Goal: Information Seeking & Learning: Learn about a topic

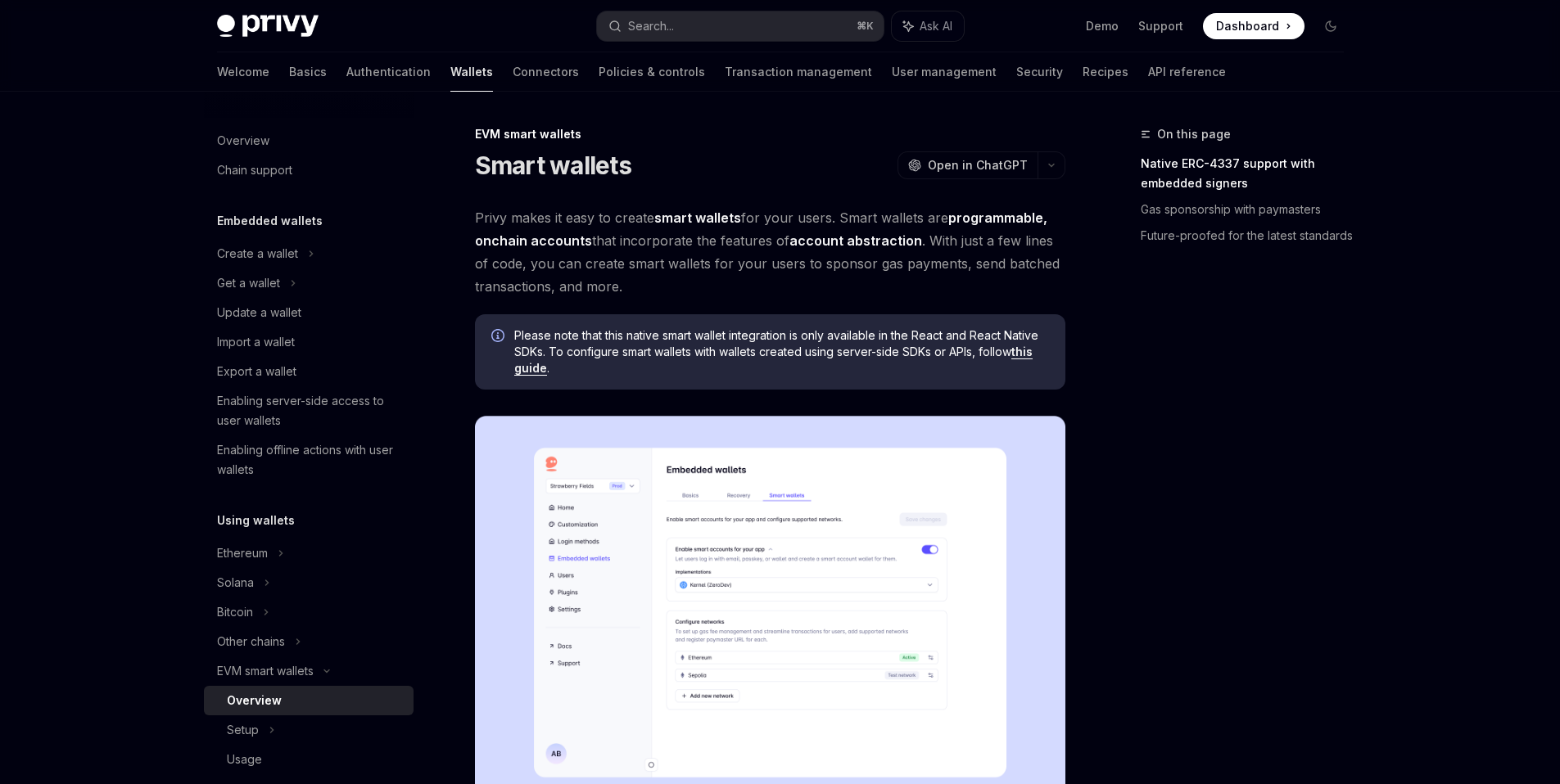
type textarea "*"
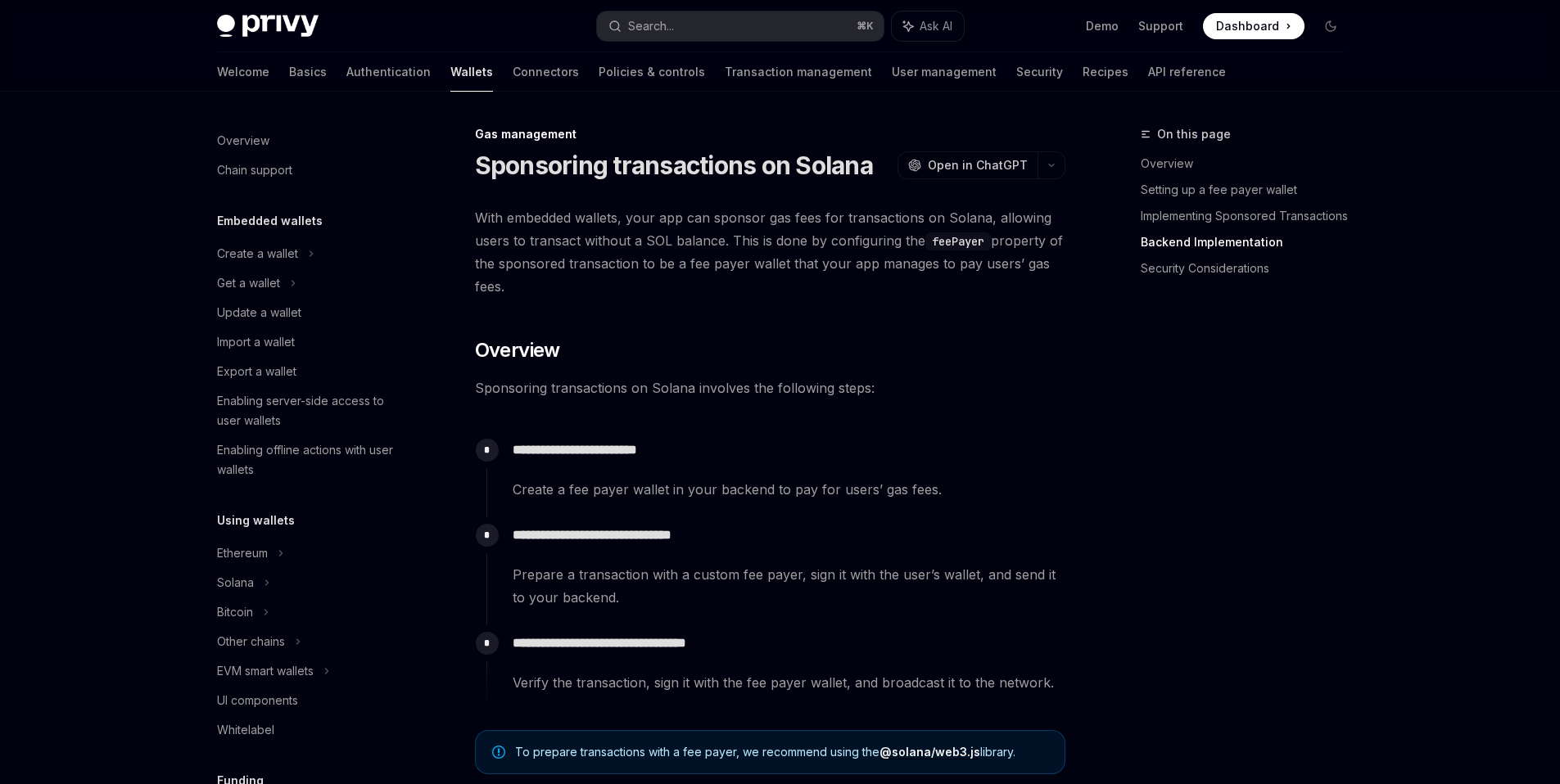
scroll to position [3823, 0]
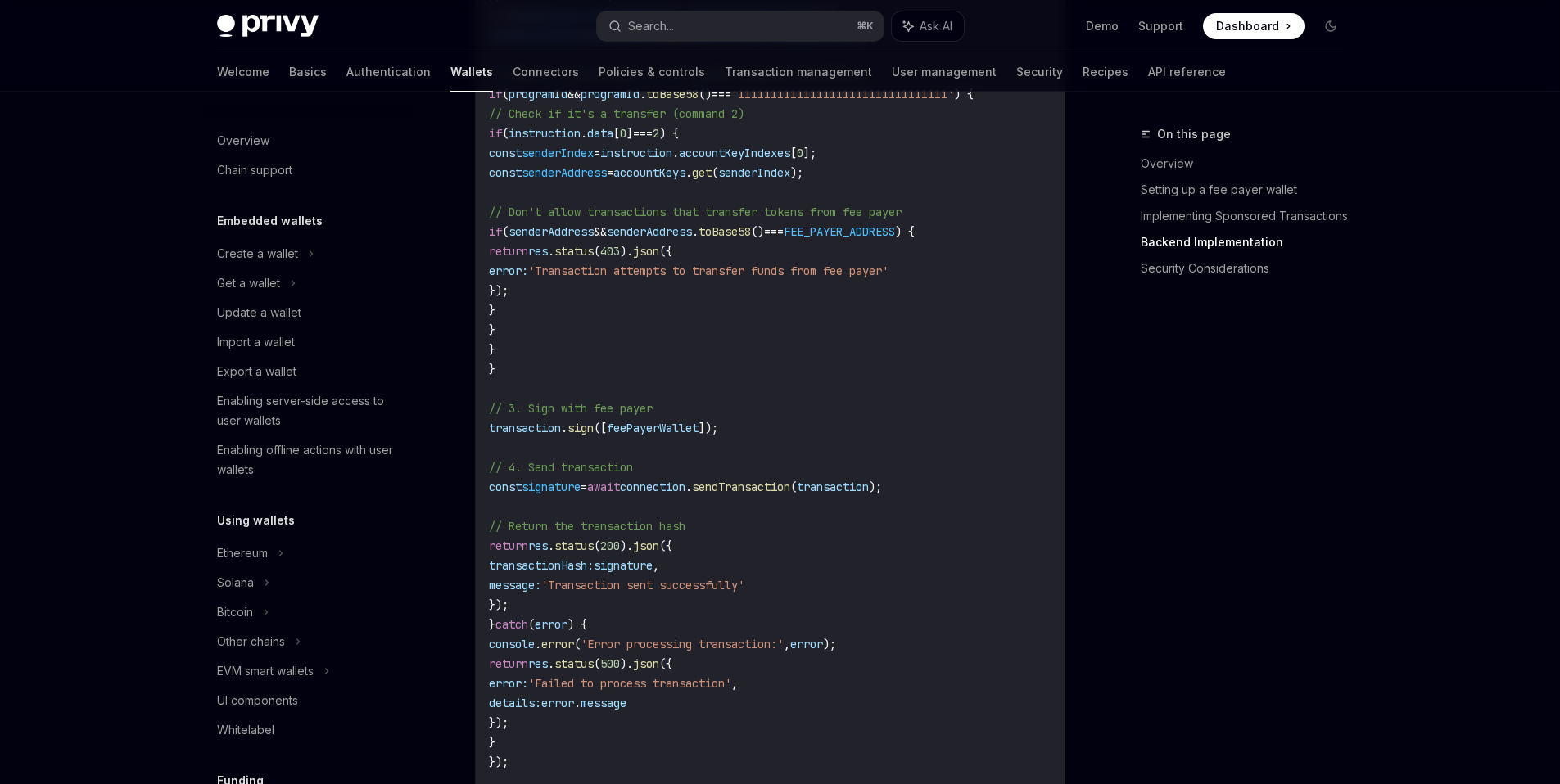
type textarea "*"
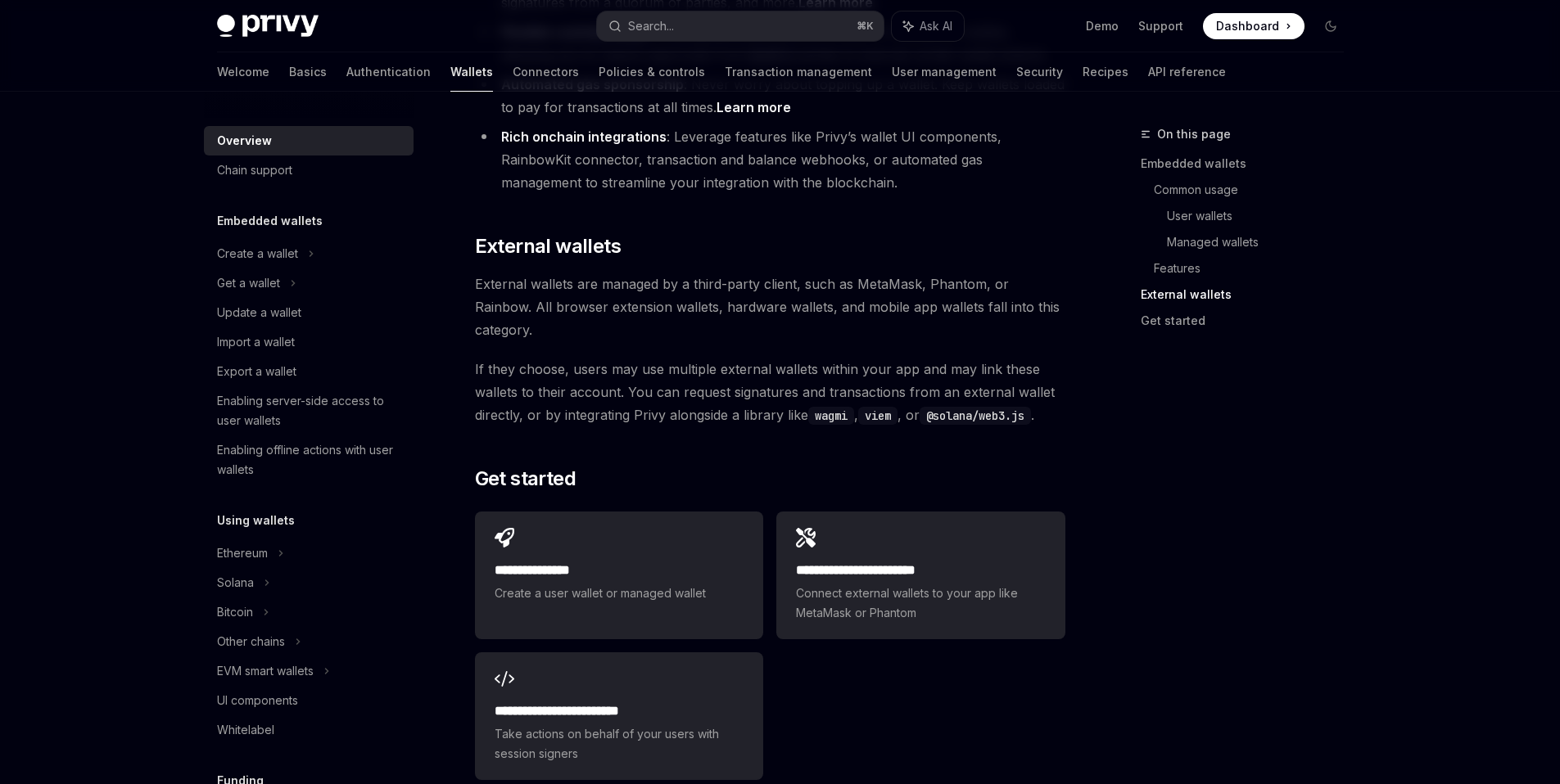
scroll to position [2145, 0]
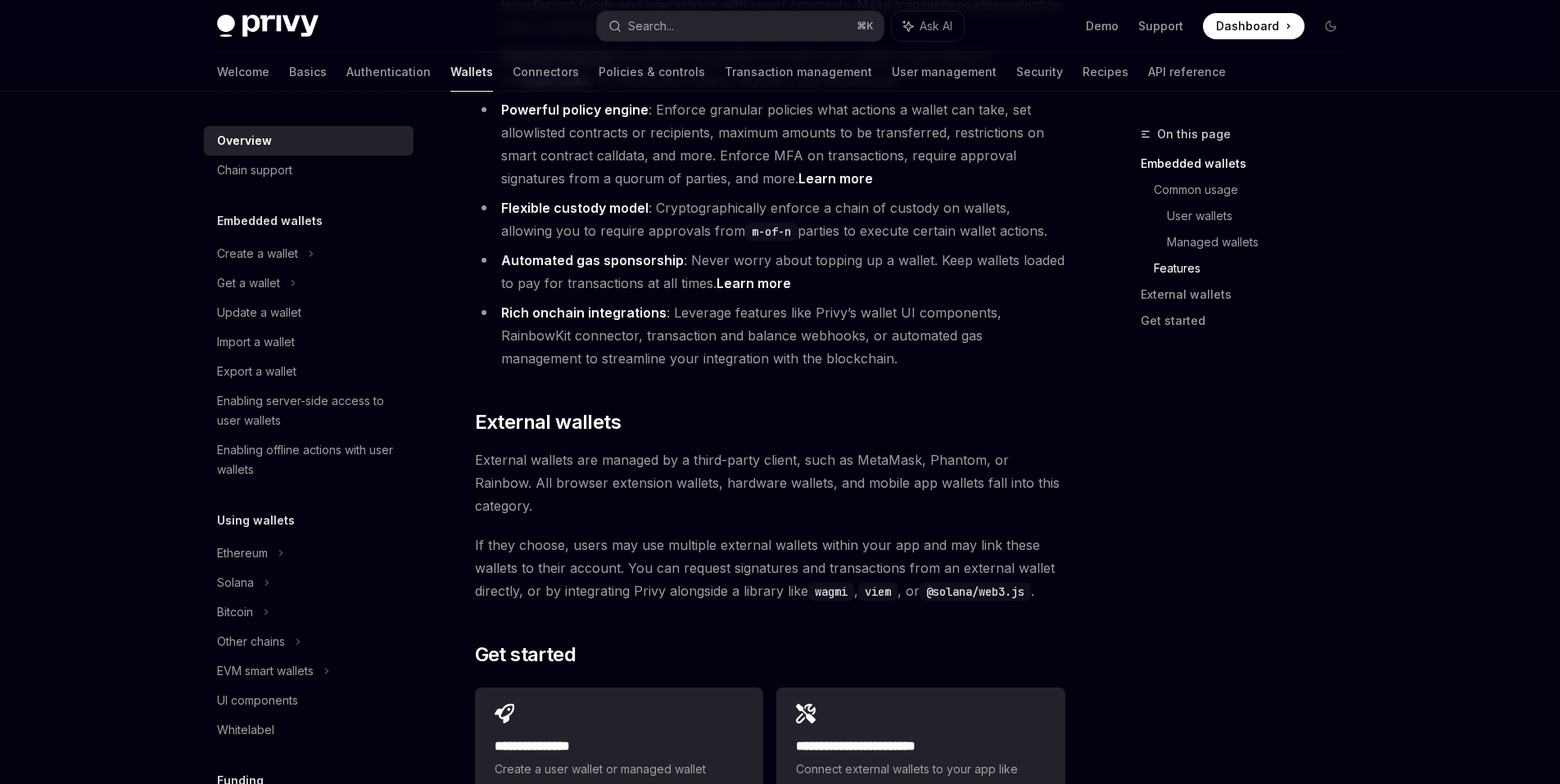
click at [787, 448] on span "External wallets are managed by a third-party client, such as MetaMask, Phantom…" at bounding box center [770, 482] width 590 height 68
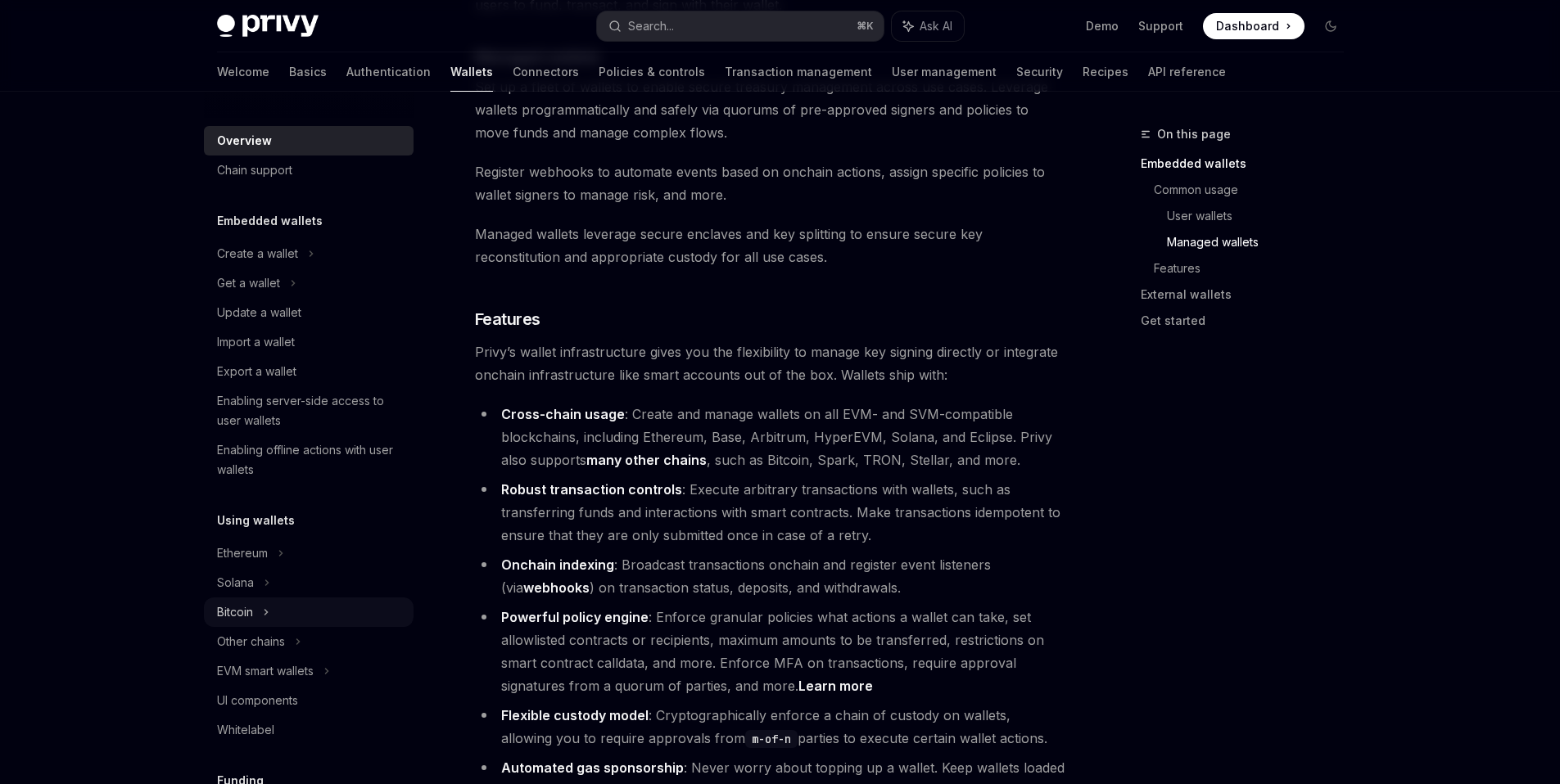
click at [277, 603] on div "Bitcoin" at bounding box center [308, 613] width 209 height 30
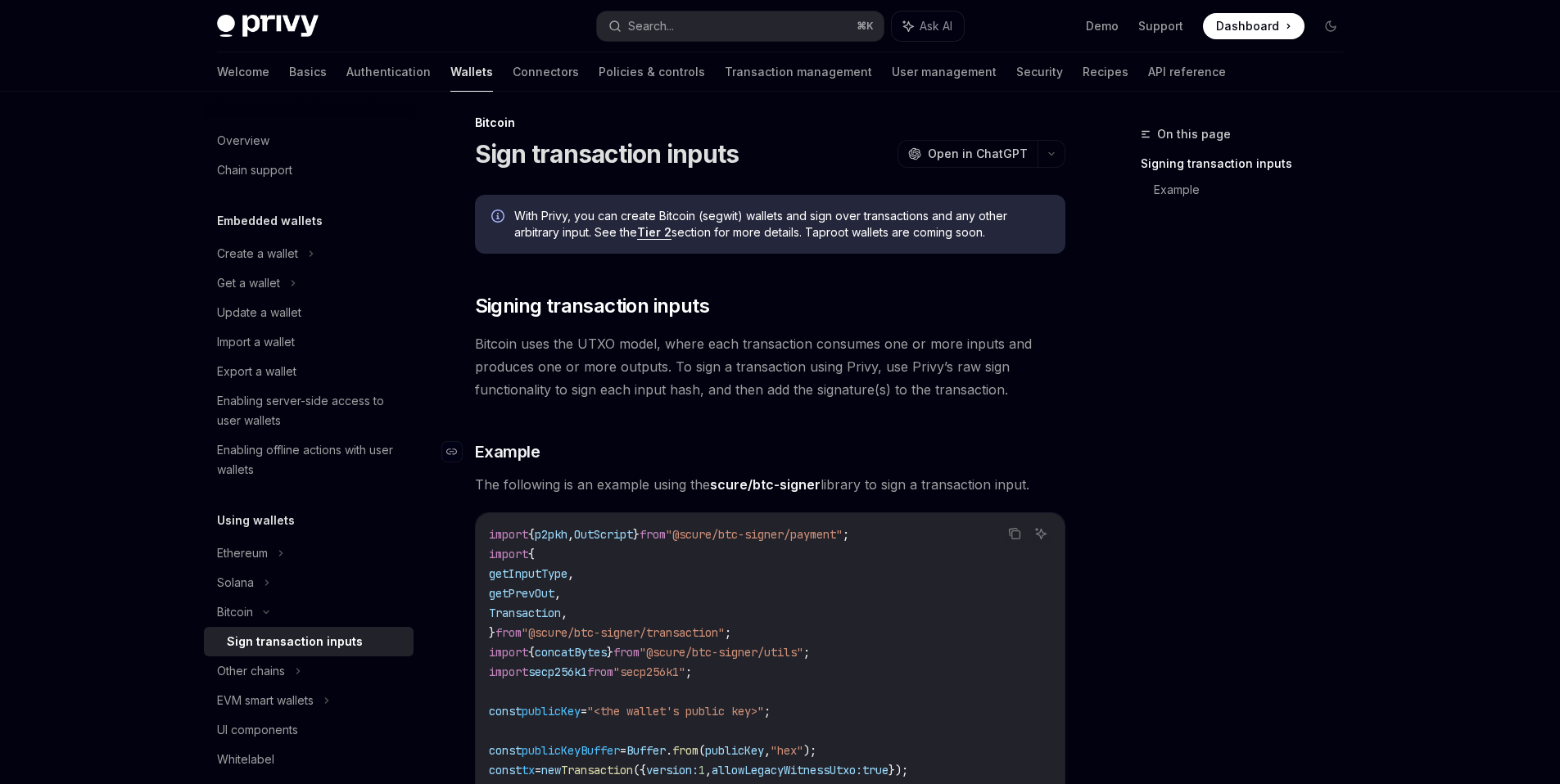
scroll to position [9, 0]
click at [664, 361] on span "Bitcoin uses the UTXO model, where each transaction consumes one or more inputs…" at bounding box center [770, 369] width 590 height 68
click at [656, 236] on link "Tier 2" at bounding box center [655, 235] width 35 height 15
type textarea "*"
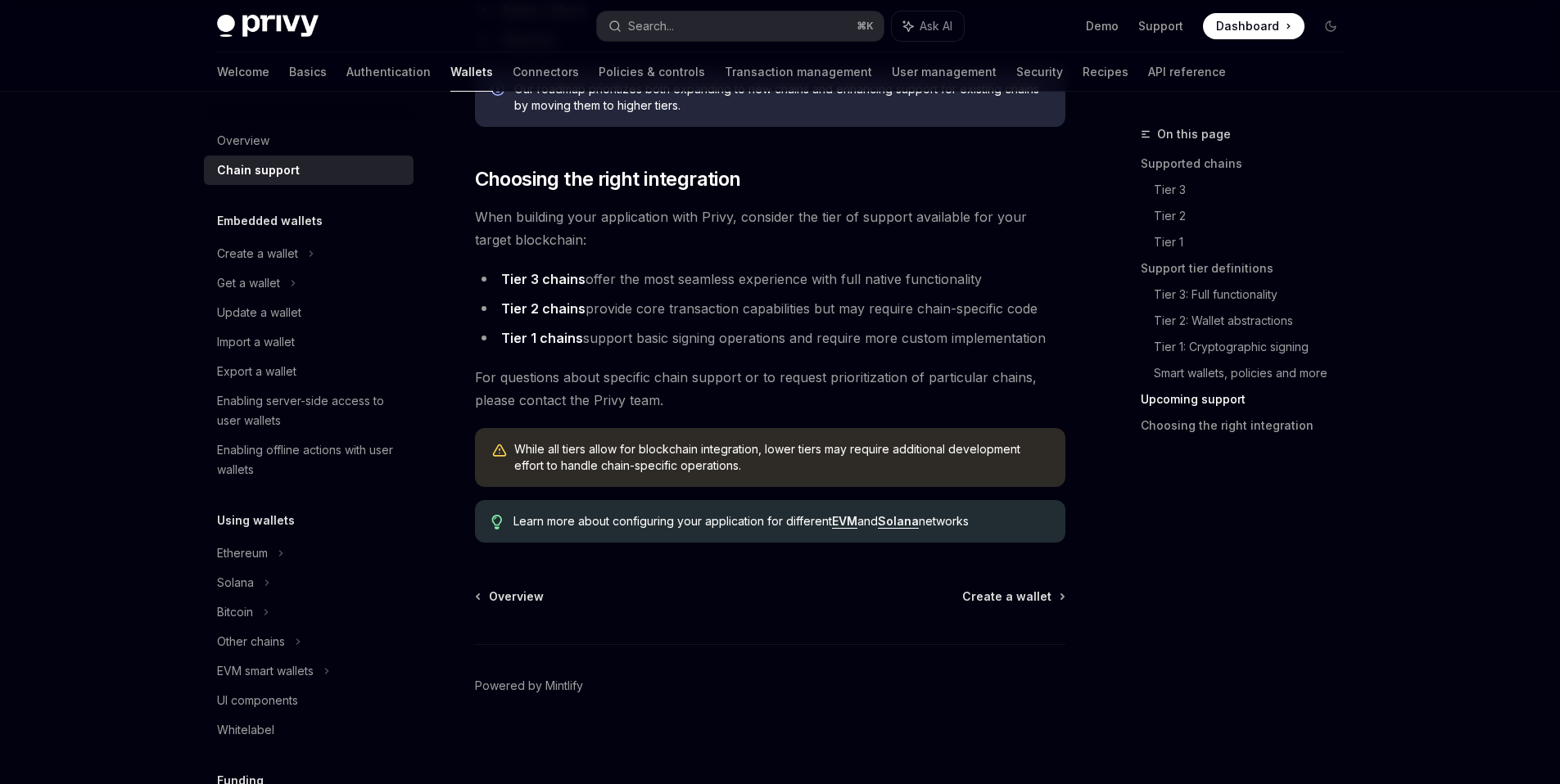
scroll to position [1980, 0]
